Goal: Check status

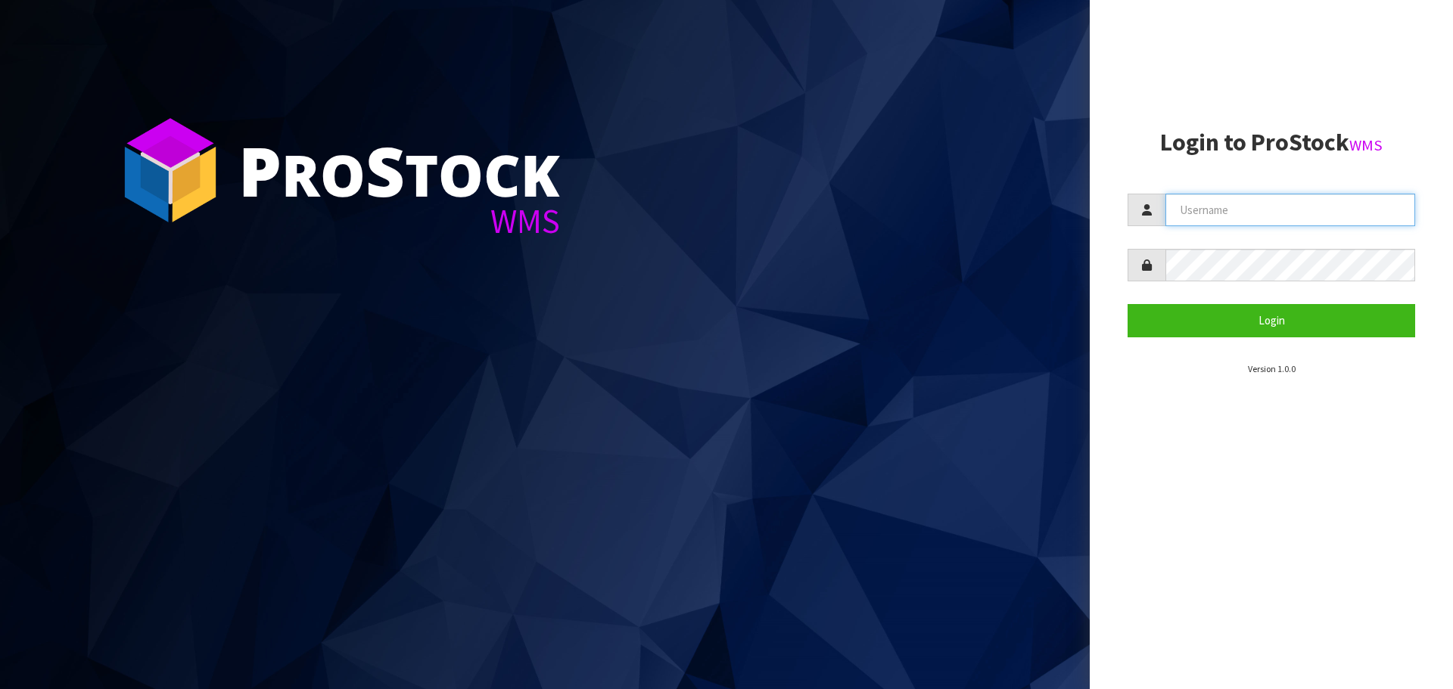
click at [1266, 202] on input "text" at bounding box center [1291, 210] width 250 height 33
click at [0, 689] on com-1password-button at bounding box center [0, 689] width 0 height 0
click at [1198, 202] on input "text" at bounding box center [1291, 210] width 250 height 33
click at [0, 689] on com-1password-button at bounding box center [0, 689] width 0 height 0
click at [1209, 213] on input "text" at bounding box center [1291, 210] width 250 height 33
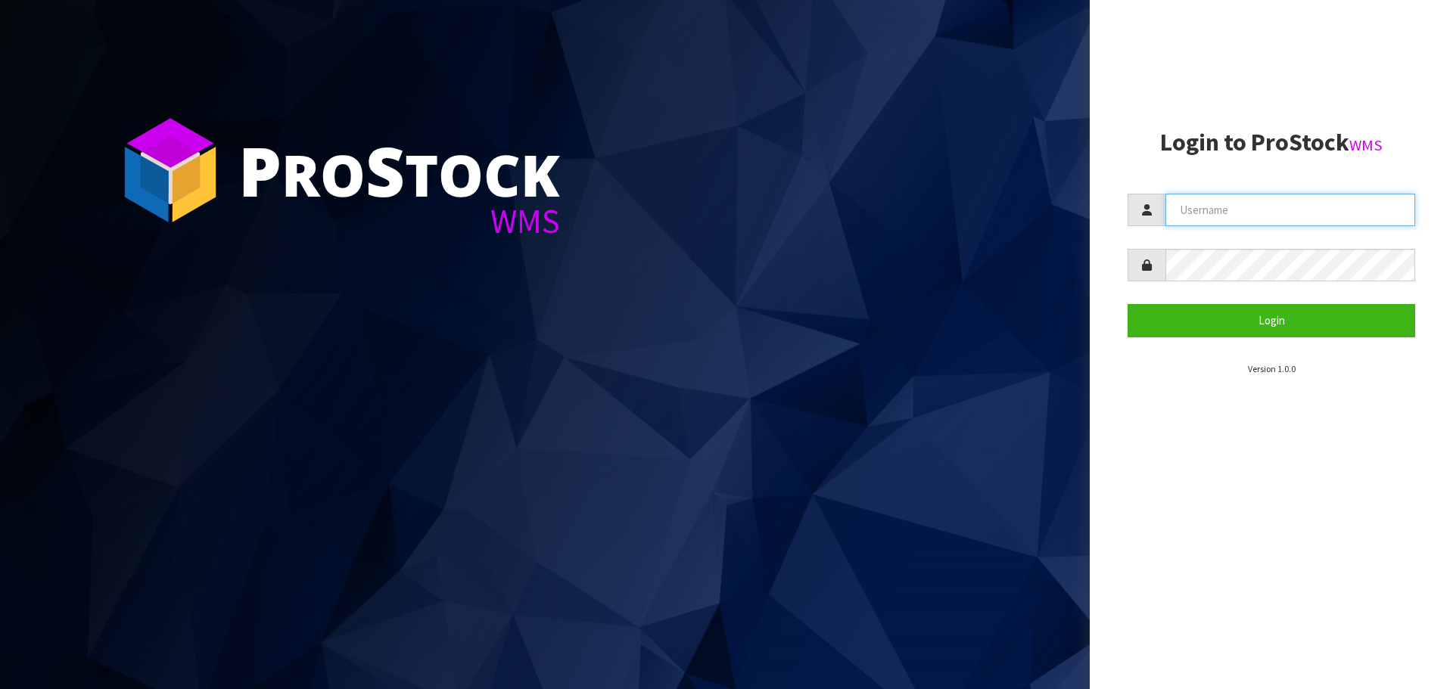
type input "[EMAIL_ADDRESS][DOMAIN_NAME]"
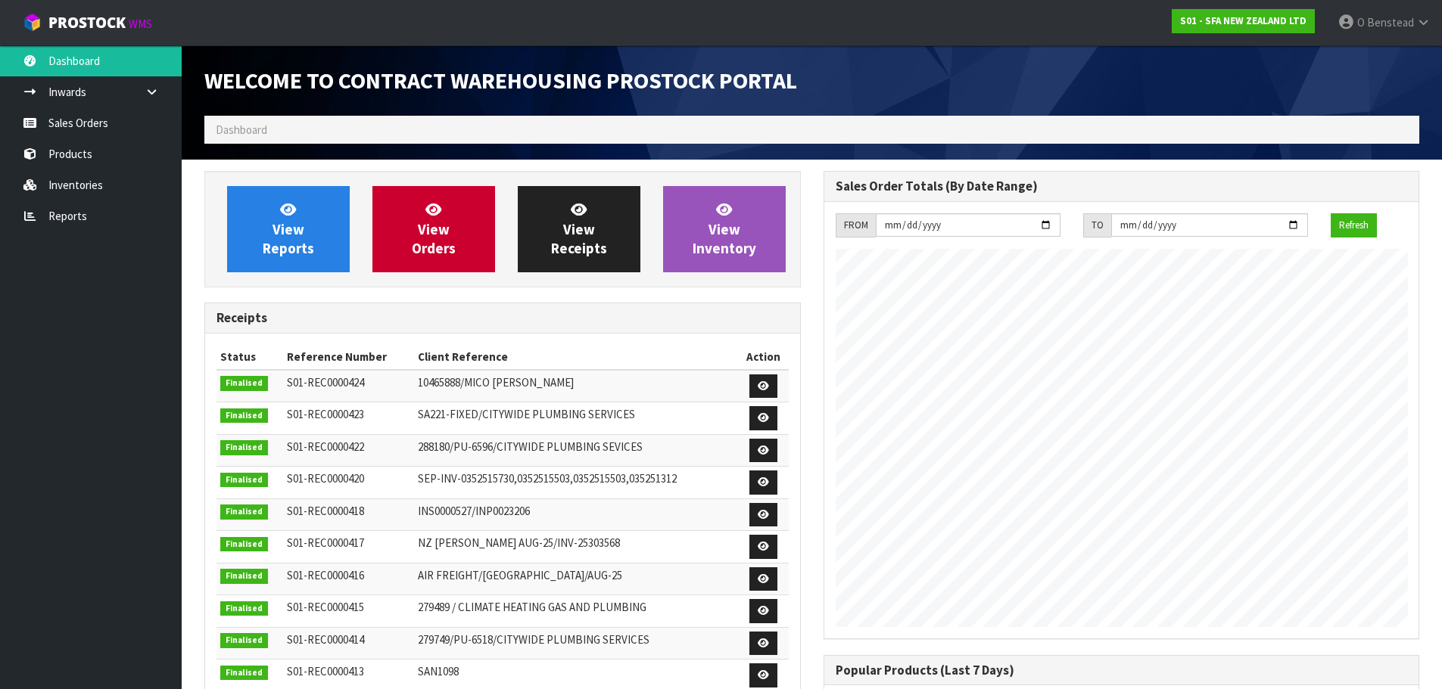
scroll to position [839, 618]
click at [114, 120] on link "Sales Orders" at bounding box center [91, 122] width 182 height 31
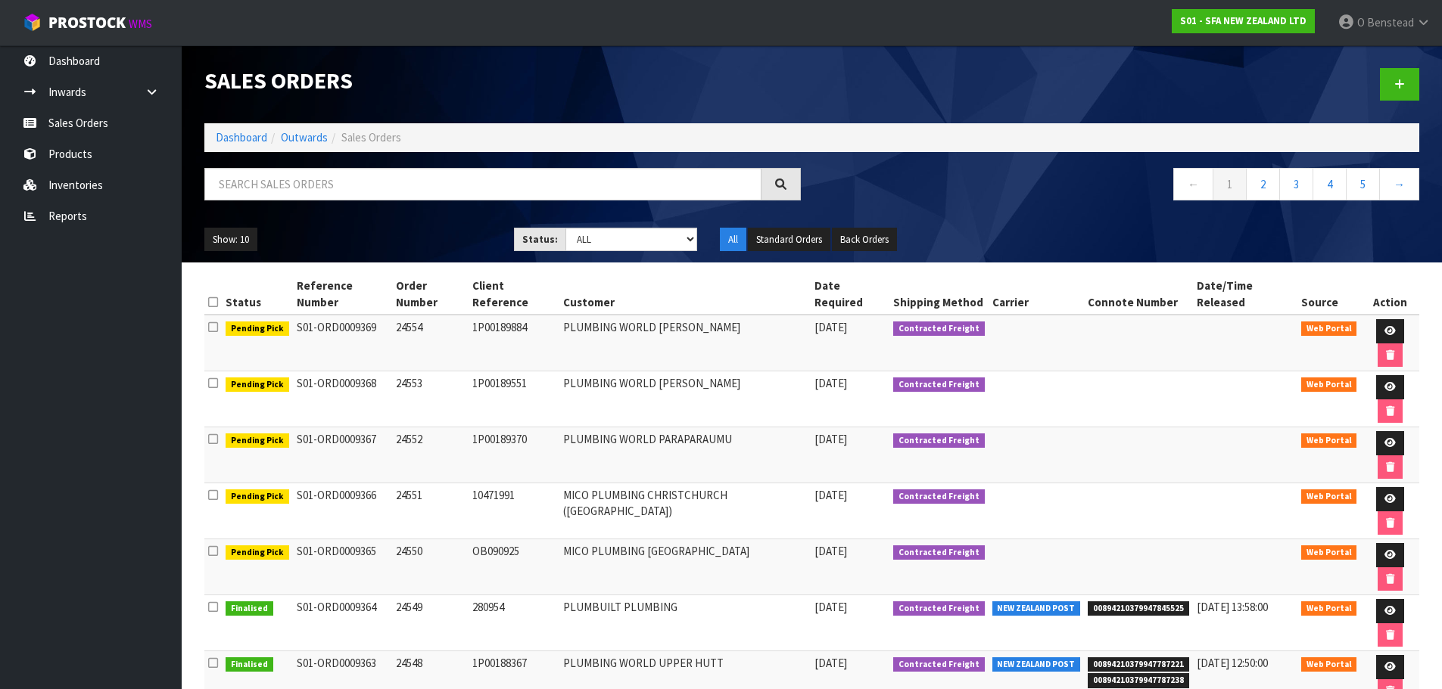
click at [1133, 599] on li "00894210379947845525" at bounding box center [1138, 607] width 101 height 16
click at [1130, 599] on li "00894210379947845525" at bounding box center [1138, 607] width 101 height 16
